Goal: Transaction & Acquisition: Purchase product/service

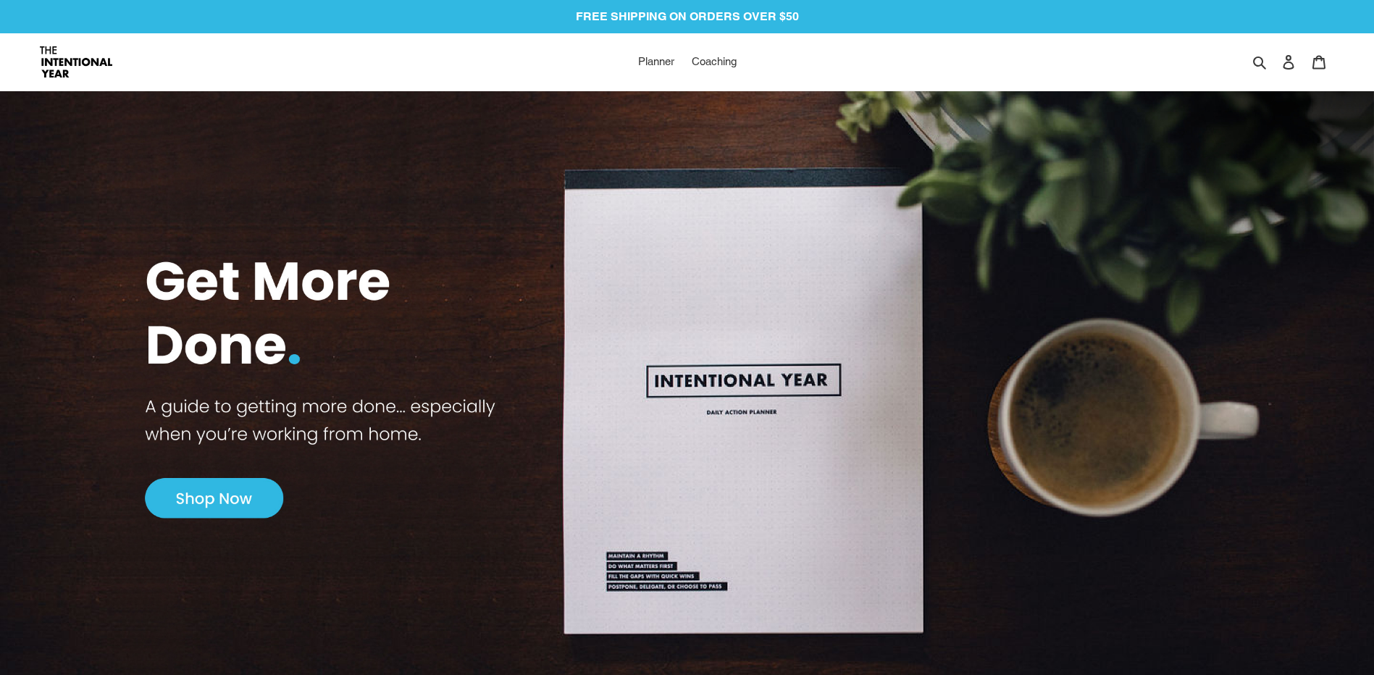
click at [242, 482] on img at bounding box center [687, 385] width 1374 height 652
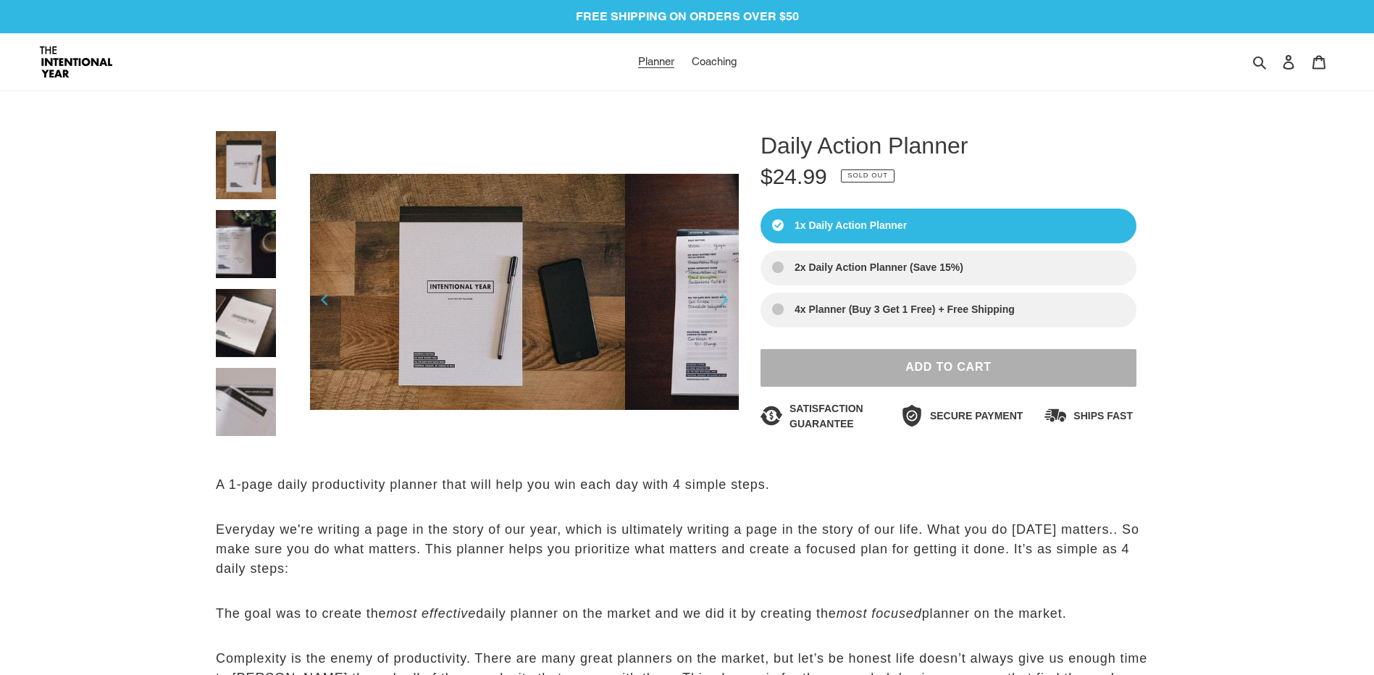
select select "Sort reviews"
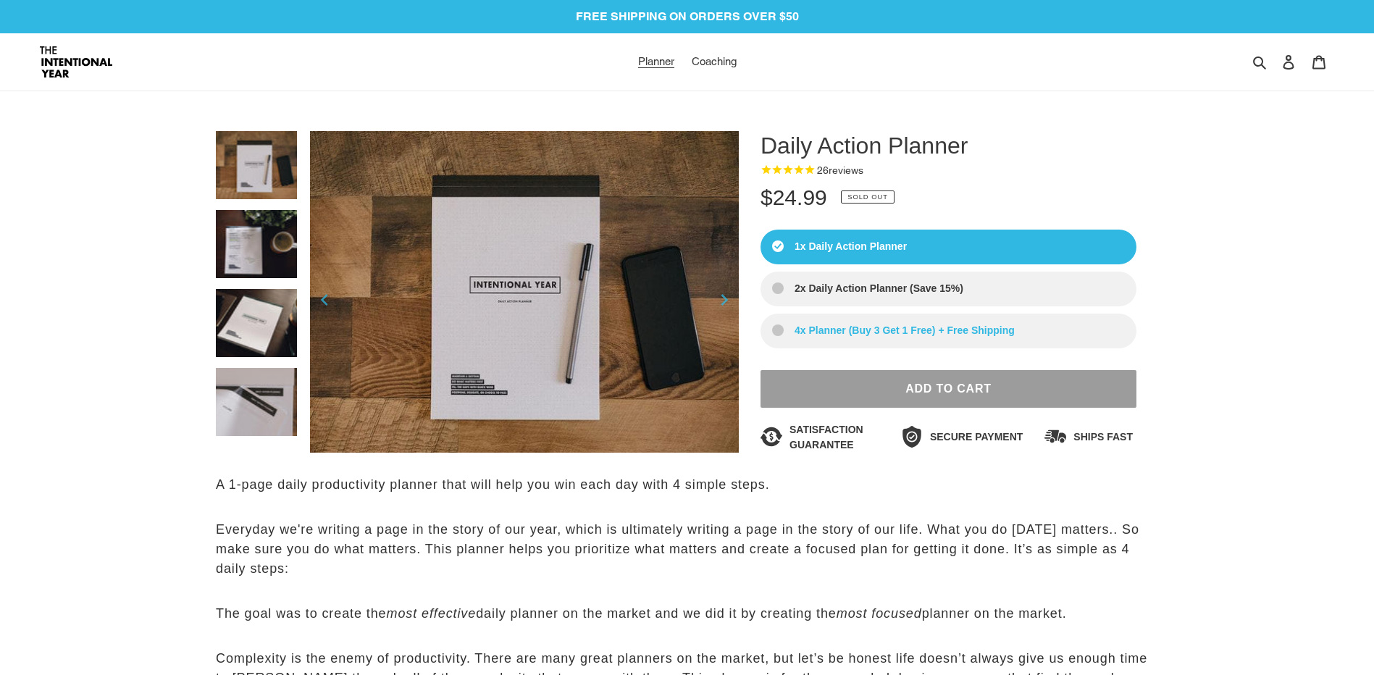
click at [1025, 340] on label "4x Planner (Buy 3 Get 1 Free) + Free Shipping" at bounding box center [948, 331] width 376 height 35
click at [0, 0] on input "4x Planner (Buy 3 Get 1 Free) + Free Shipping" at bounding box center [0, 0] width 0 height 0
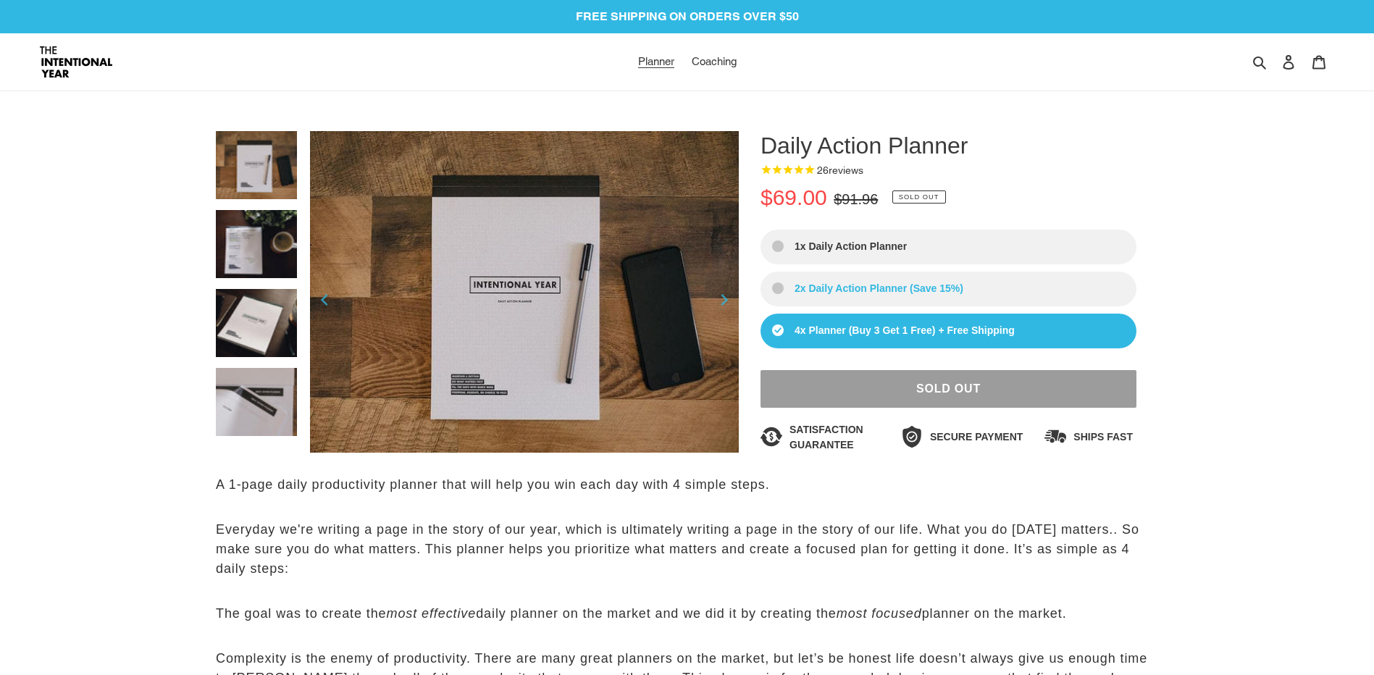
click at [997, 300] on label "2x Daily Action Planner (Save 15%)" at bounding box center [948, 289] width 376 height 35
click at [0, 0] on input "2x Daily Action Planner (Save 15%)" at bounding box center [0, 0] width 0 height 0
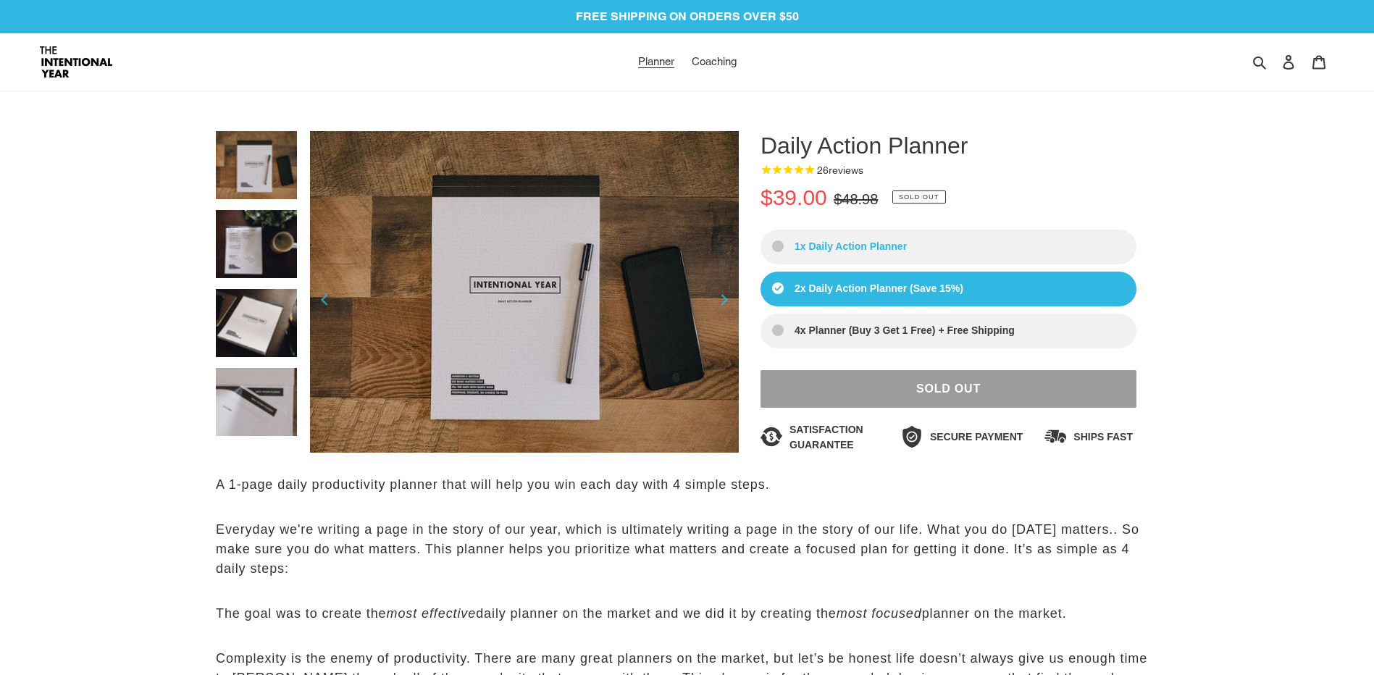
click at [960, 257] on label "1x Daily Action Planner" at bounding box center [948, 247] width 376 height 35
click at [0, 0] on input "1x Daily Action Planner" at bounding box center [0, 0] width 0 height 0
